Goal: Transaction & Acquisition: Obtain resource

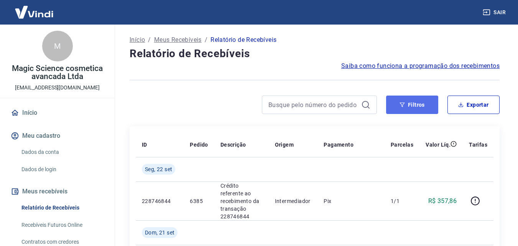
click at [416, 104] on button "Filtros" at bounding box center [412, 104] width 52 height 18
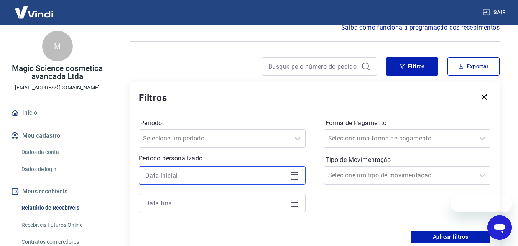
click at [223, 180] on input at bounding box center [215, 174] width 141 height 11
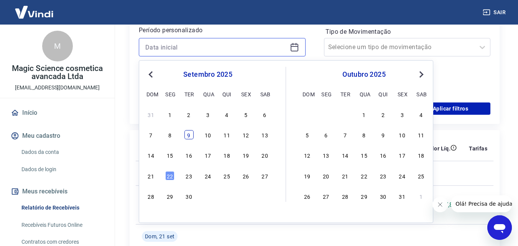
scroll to position [192, 0]
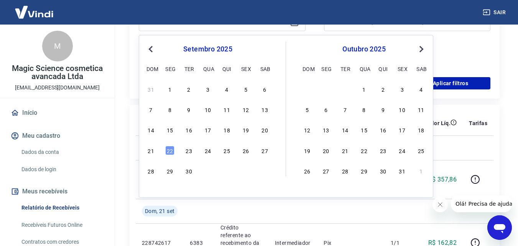
click at [151, 50] on span "Previous Month" at bounding box center [151, 48] width 0 height 9
click at [247, 89] on div "1" at bounding box center [245, 88] width 9 height 9
type input "01/08/2025"
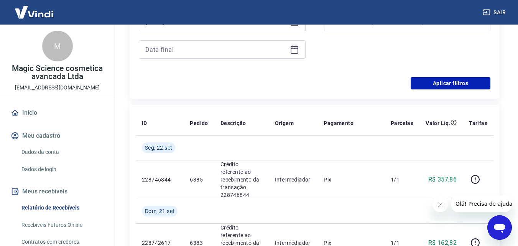
scroll to position [153, 0]
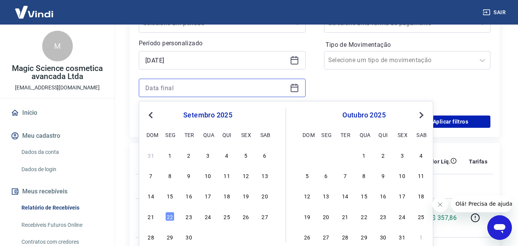
click at [237, 86] on input at bounding box center [215, 87] width 141 height 11
click at [146, 154] on div "31 1 2 3 4 5 6" at bounding box center [207, 154] width 125 height 11
drag, startPoint x: 149, startPoint y: 154, endPoint x: 383, endPoint y: 170, distance: 234.6
click at [149, 154] on div "31" at bounding box center [150, 154] width 9 height 9
type input "31/08/2025"
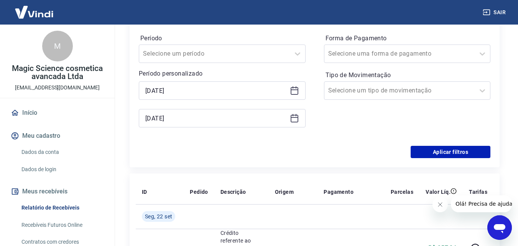
scroll to position [115, 0]
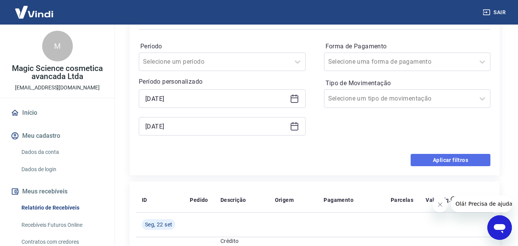
click at [417, 158] on button "Aplicar filtros" at bounding box center [450, 160] width 80 height 12
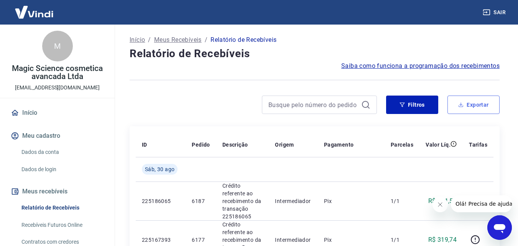
click at [465, 102] on button "Exportar" at bounding box center [473, 104] width 52 height 18
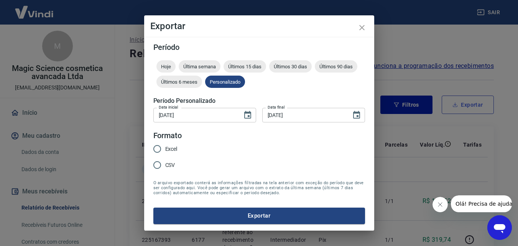
type input "01/08/2025"
type input "31/08/2025"
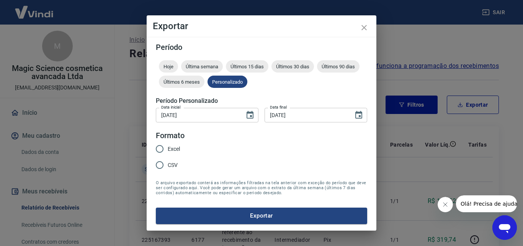
click at [172, 152] on span "Excel" at bounding box center [174, 149] width 12 height 8
click at [168, 152] on input "Excel" at bounding box center [160, 149] width 16 height 16
radio input "true"
click at [187, 209] on button "Exportar" at bounding box center [261, 215] width 211 height 16
